Goal: Entertainment & Leisure: Consume media (video, audio)

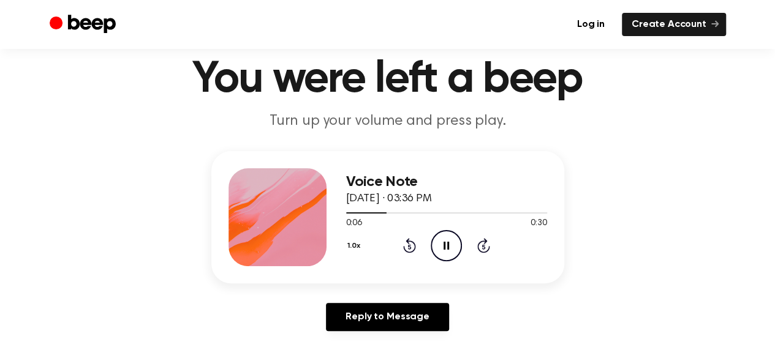
scroll to position [39, 0]
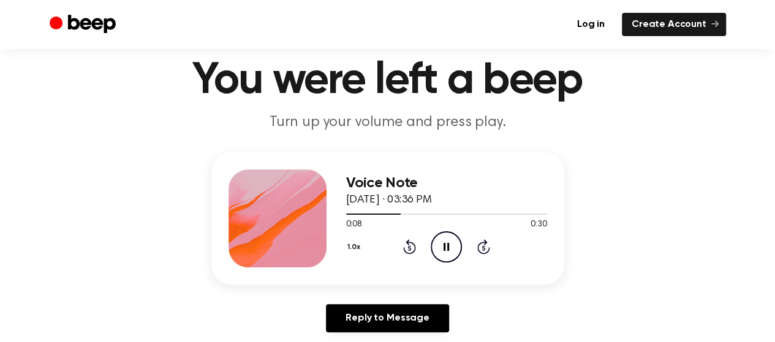
click at [700, 215] on div "Voice Note August 29, 2025 · 03:36 PM 0:08 0:30 Your browser does not support t…" at bounding box center [387, 247] width 745 height 190
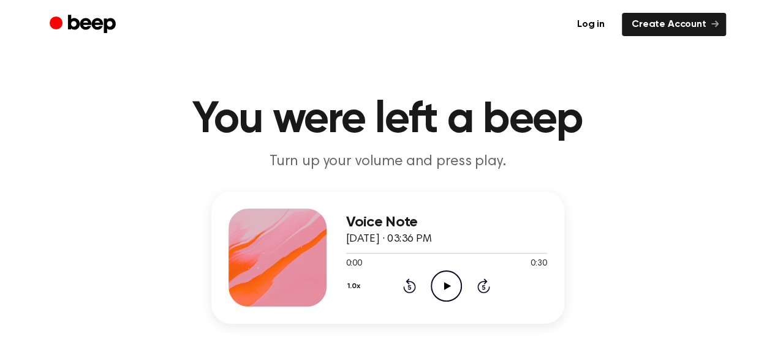
click at [454, 277] on icon "Play Audio" at bounding box center [446, 286] width 31 height 31
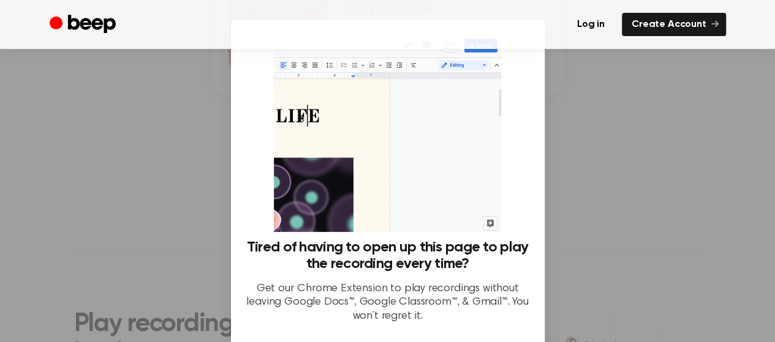
scroll to position [99, 0]
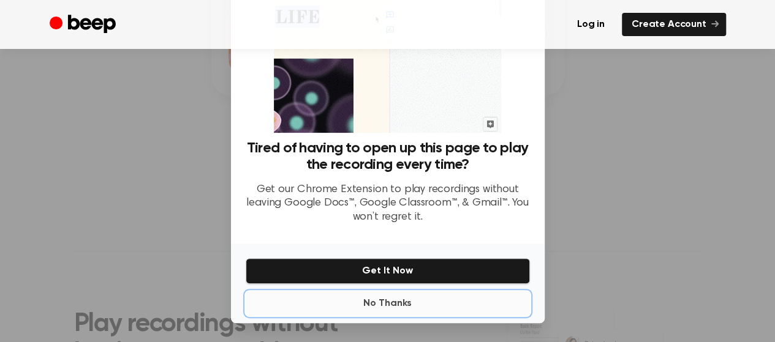
click at [376, 309] on button "No Thanks" at bounding box center [388, 304] width 284 height 24
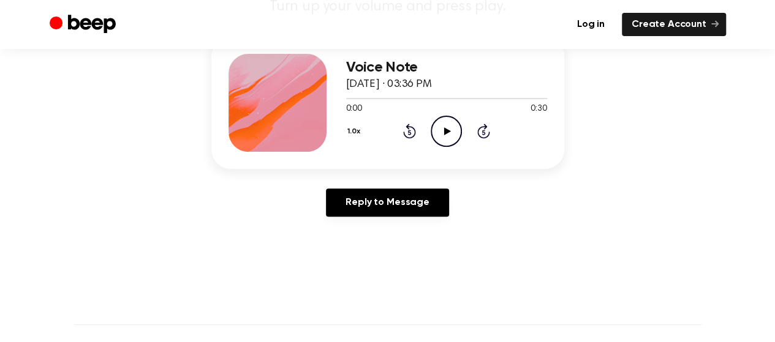
scroll to position [81, 0]
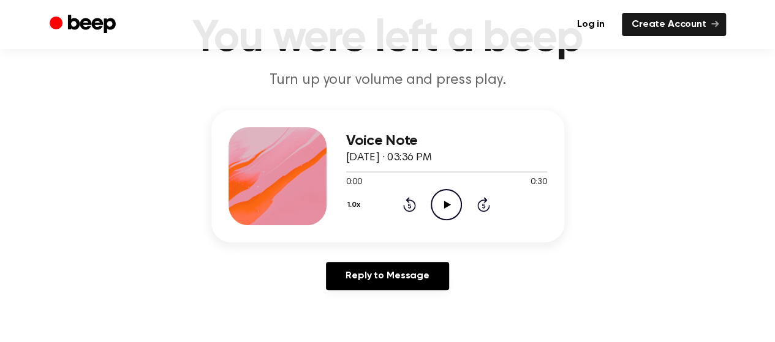
click at [446, 205] on icon at bounding box center [447, 205] width 7 height 8
